Goal: Information Seeking & Learning: Learn about a topic

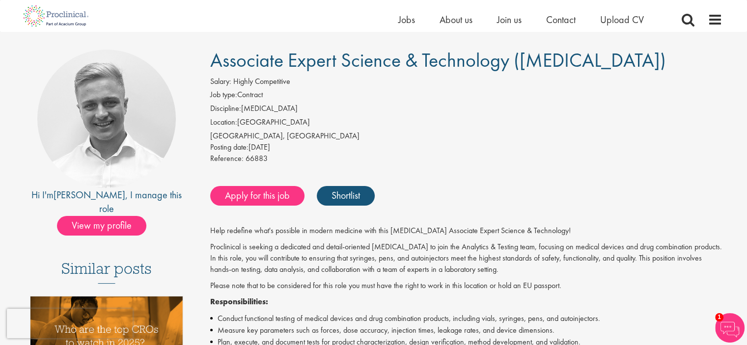
scroll to position [98, 0]
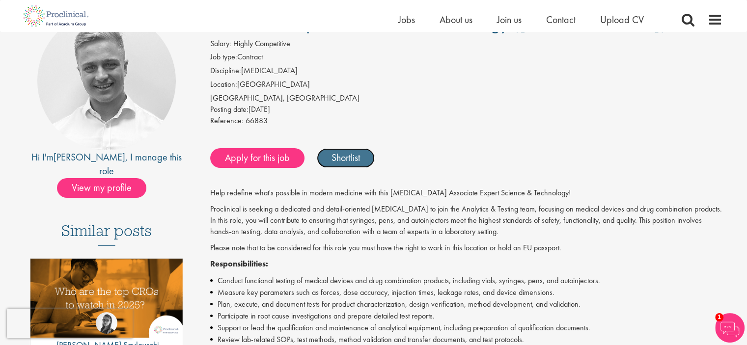
click at [361, 157] on link "Shortlist" at bounding box center [346, 158] width 58 height 20
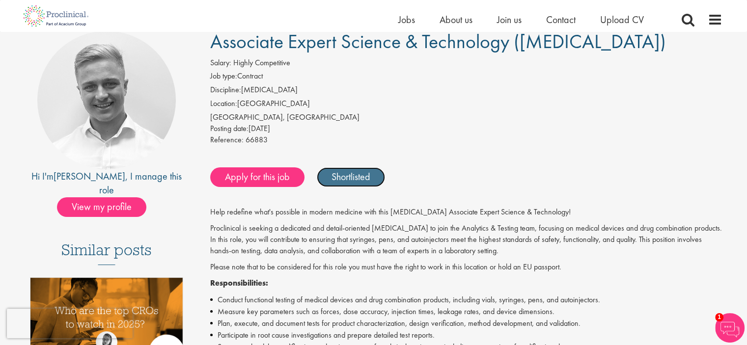
scroll to position [0, 0]
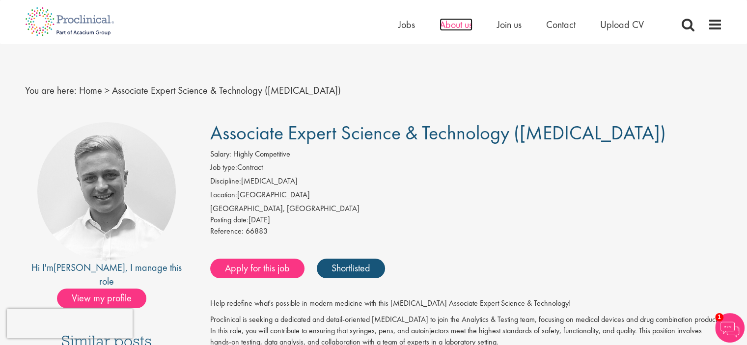
click at [462, 27] on span "About us" at bounding box center [455, 24] width 33 height 13
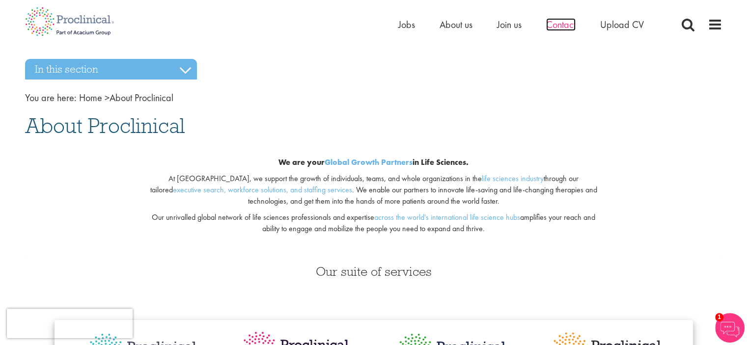
click at [566, 26] on span "Contact" at bounding box center [560, 24] width 29 height 13
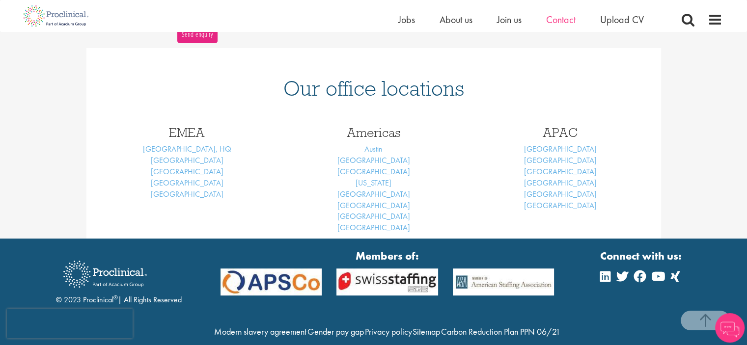
scroll to position [398, 0]
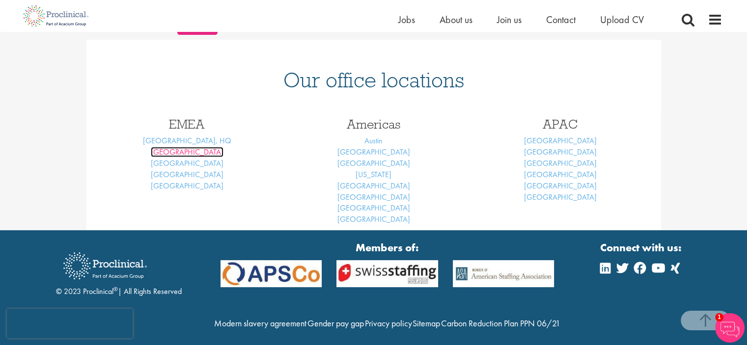
click at [189, 153] on link "Basel" at bounding box center [187, 152] width 73 height 10
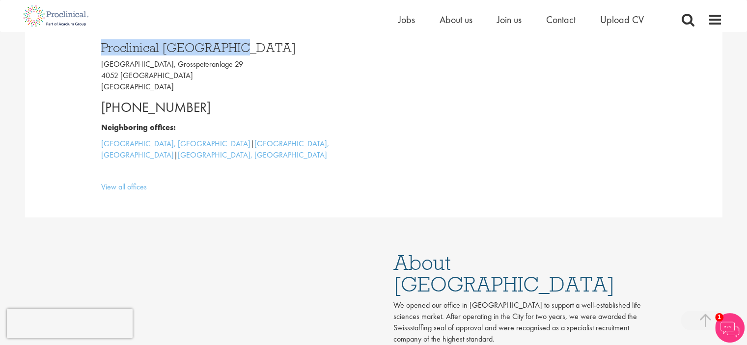
drag, startPoint x: 103, startPoint y: 51, endPoint x: 232, endPoint y: 38, distance: 129.2
click at [232, 38] on div "Proclinical Switzerland Grosspeter Tower, Grosspeteranlage 29 4052 Basel Switze…" at bounding box center [234, 114] width 280 height 166
copy h3 "Proclinical Switzerland"
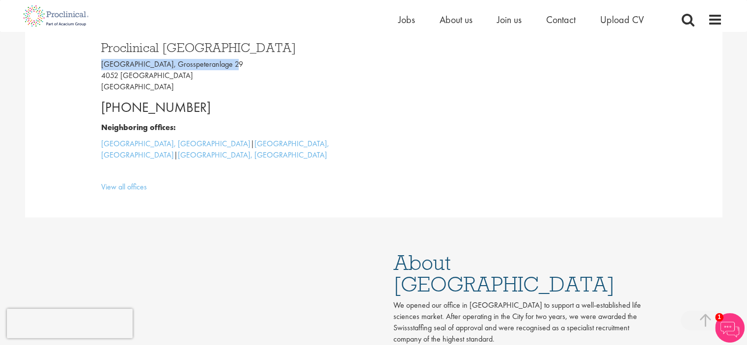
drag, startPoint x: 99, startPoint y: 68, endPoint x: 239, endPoint y: 65, distance: 140.4
click at [239, 65] on div "Proclinical Switzerland Grosspeter Tower, Grosspeteranlage 29 4052 Basel Switze…" at bounding box center [234, 114] width 280 height 166
copy p "Grosspeter Tower, Grosspeteranlage 29"
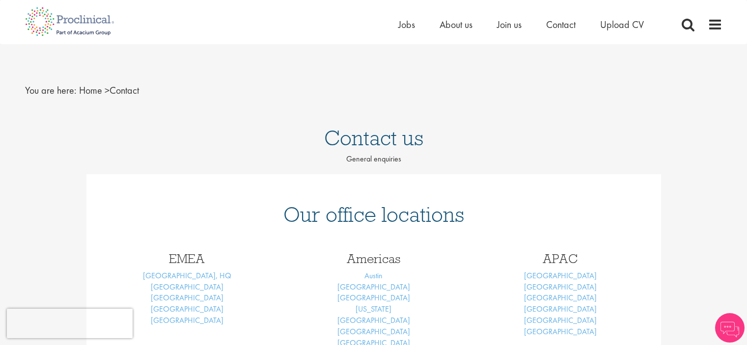
scroll to position [162, 0]
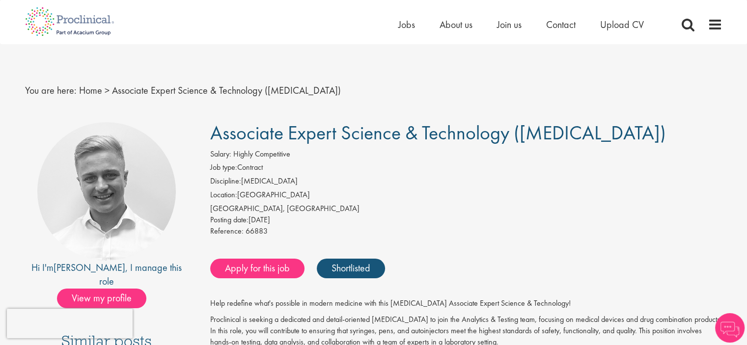
drag, startPoint x: 214, startPoint y: 133, endPoint x: 642, endPoint y: 139, distance: 428.6
click at [642, 139] on h1 "Associate Expert Science & Technology ([MEDICAL_DATA])" at bounding box center [466, 133] width 512 height 22
copy span "Associate Expert Science & Technology ([MEDICAL_DATA])"
drag, startPoint x: 275, startPoint y: 234, endPoint x: 242, endPoint y: 234, distance: 32.4
click at [242, 234] on div "Reference: 66883" at bounding box center [466, 233] width 512 height 14
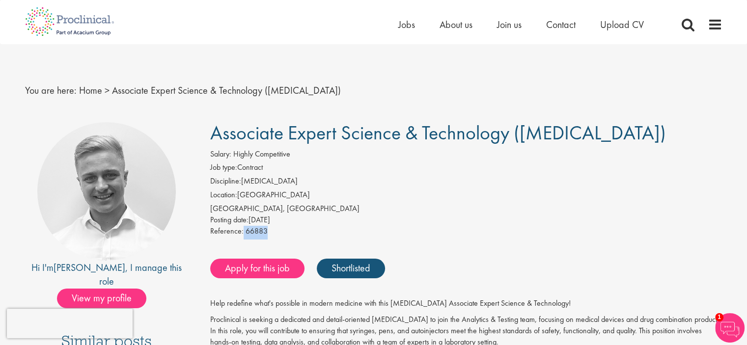
copy div "66883"
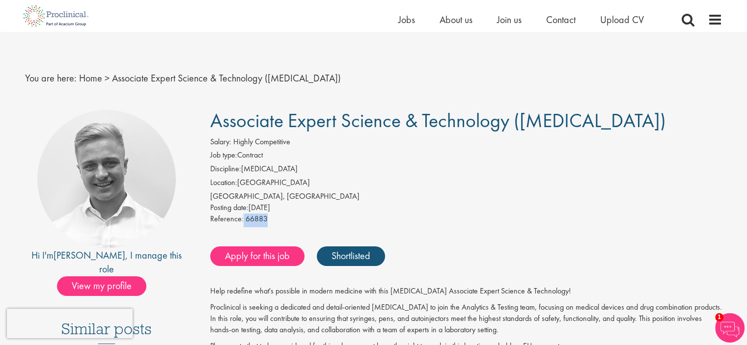
scroll to position [49, 0]
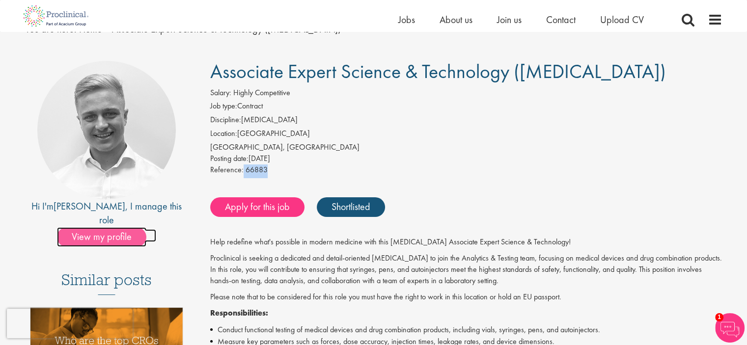
click at [122, 227] on span "View my profile" at bounding box center [101, 237] width 89 height 20
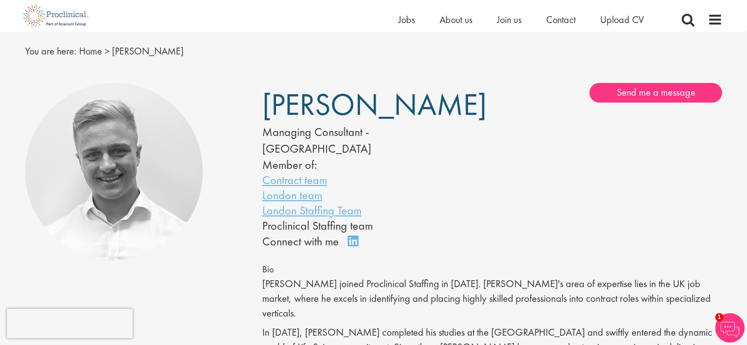
scroll to position [49, 0]
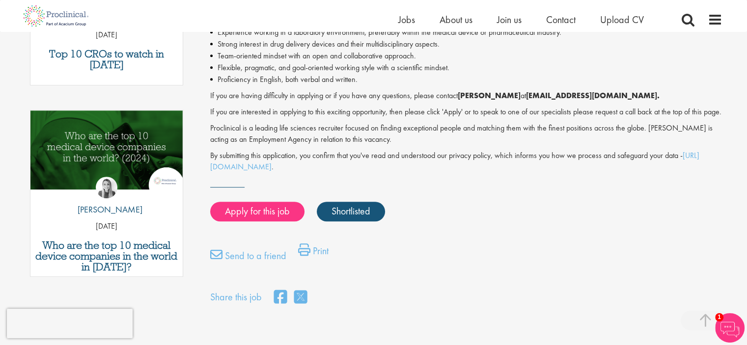
scroll to position [442, 0]
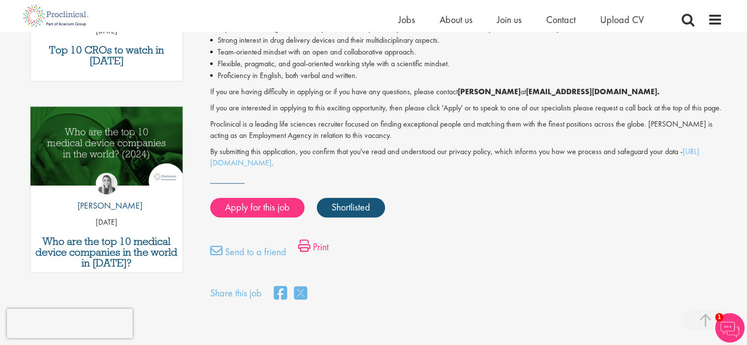
click at [324, 259] on link "Print" at bounding box center [313, 250] width 30 height 20
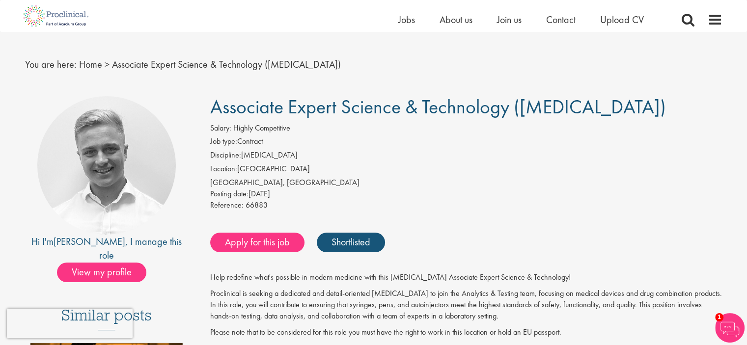
scroll to position [0, 0]
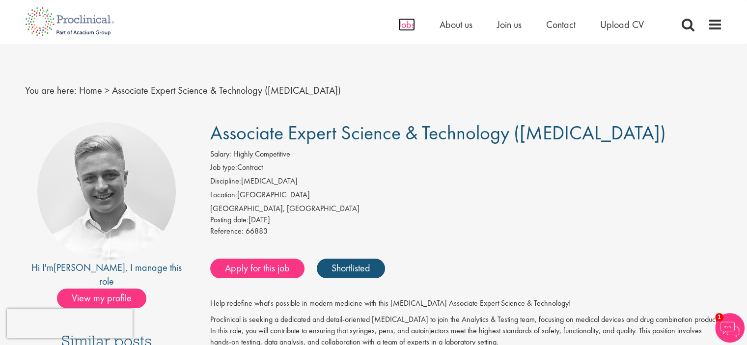
click at [407, 25] on span "Jobs" at bounding box center [406, 24] width 17 height 13
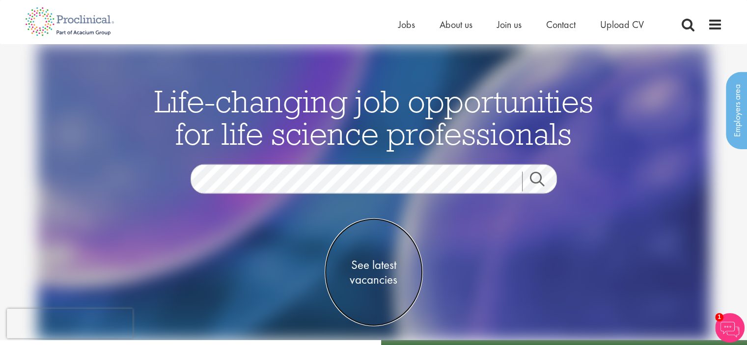
click at [379, 275] on span "See latest vacancies" at bounding box center [373, 271] width 98 height 29
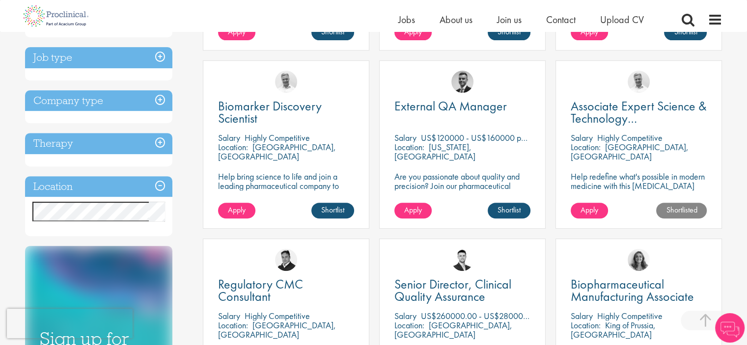
scroll to position [344, 0]
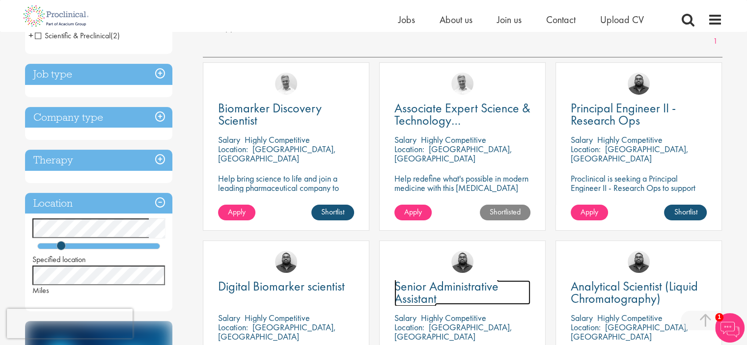
scroll to position [147, 0]
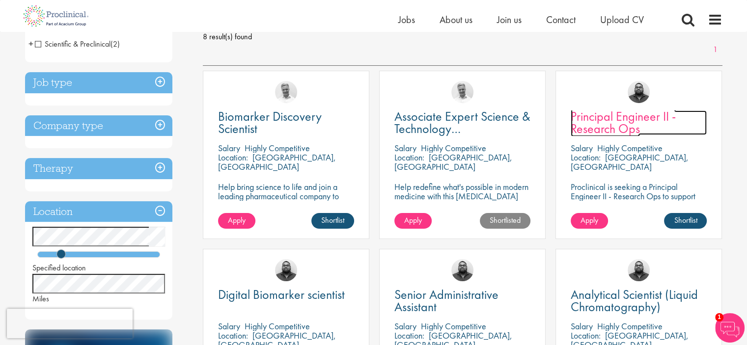
drag, startPoint x: 672, startPoint y: 163, endPoint x: 620, endPoint y: 116, distance: 70.6
click at [620, 116] on span "Principal Engineer II - Research Ops" at bounding box center [622, 122] width 105 height 29
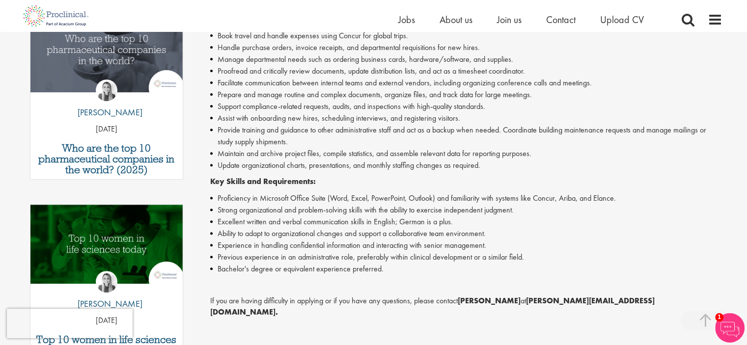
scroll to position [442, 0]
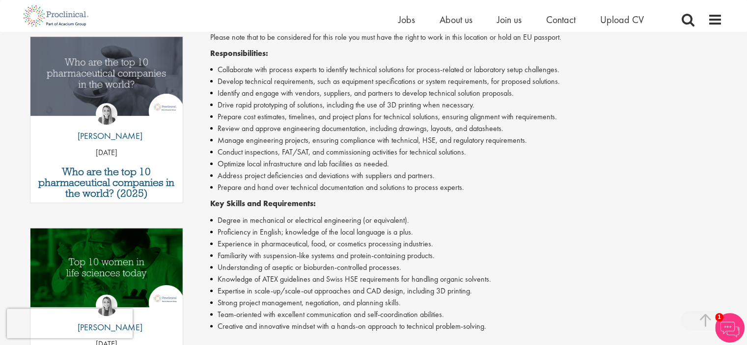
scroll to position [344, 0]
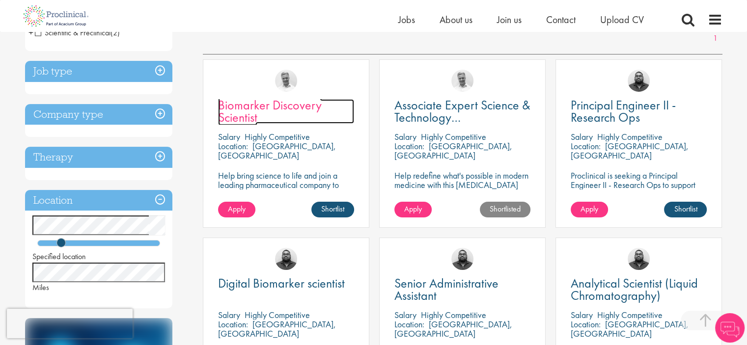
click at [251, 118] on span "Biomarker Discovery Scientist" at bounding box center [270, 111] width 104 height 29
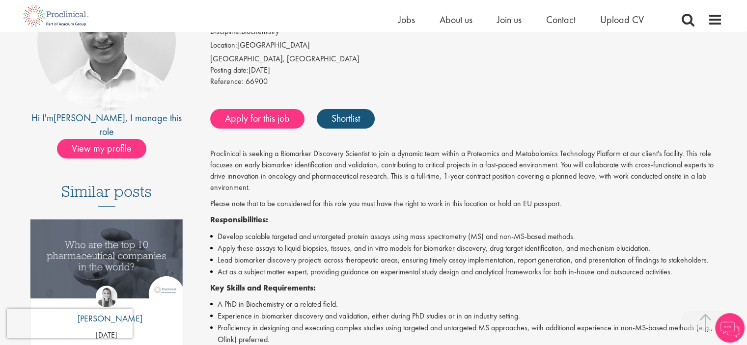
scroll to position [196, 0]
